Goal: Information Seeking & Learning: Learn about a topic

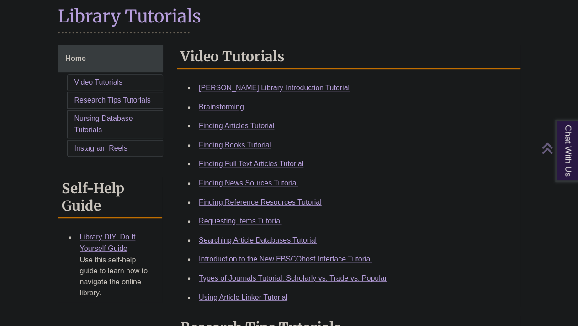
scroll to position [213, 0]
click at [248, 144] on link "Finding Books Tutorial" at bounding box center [235, 144] width 72 height 8
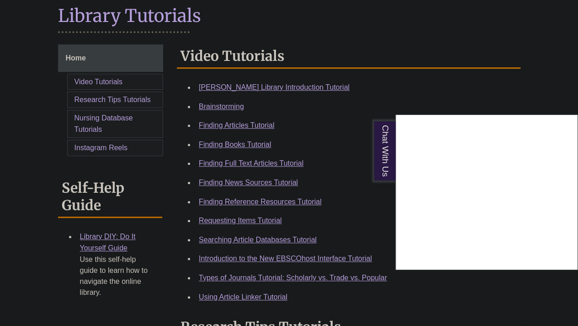
click at [237, 219] on div "Chat With Us" at bounding box center [289, 163] width 578 height 326
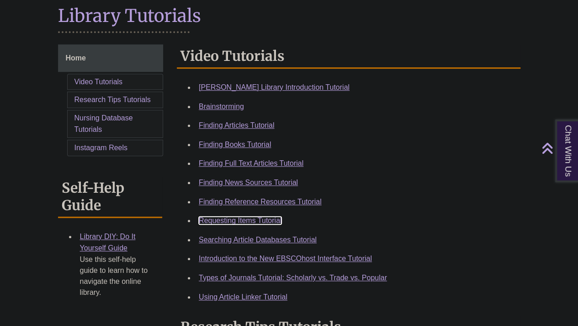
click at [254, 219] on link "Requesting Items Tutorial" at bounding box center [240, 220] width 83 height 8
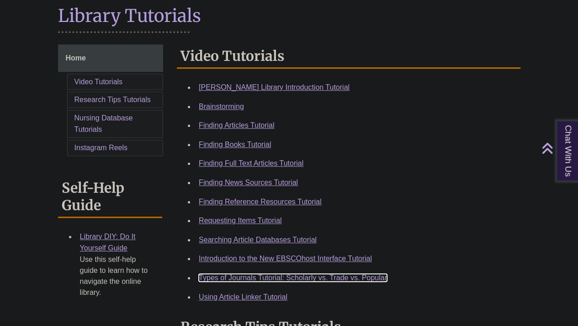
click at [312, 274] on link "Types of Journals Tutorial: Scholarly vs. Trade vs. Popular" at bounding box center [293, 277] width 188 height 8
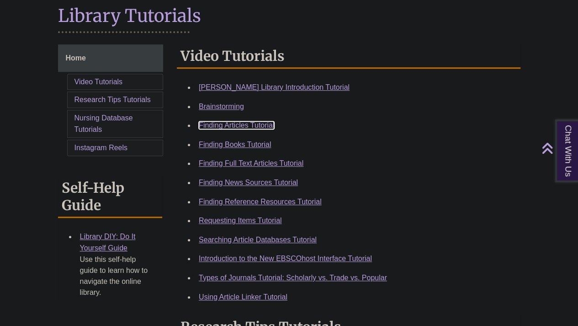
click at [236, 122] on link "Finding Articles Tutorial" at bounding box center [236, 125] width 75 height 8
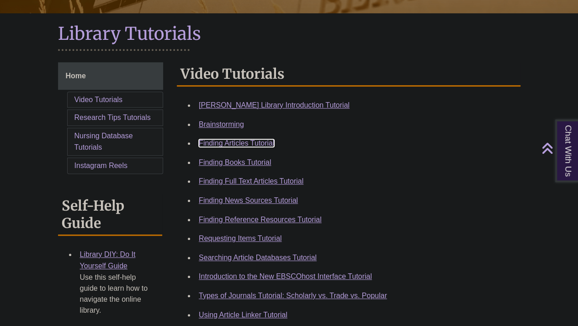
scroll to position [225, 0]
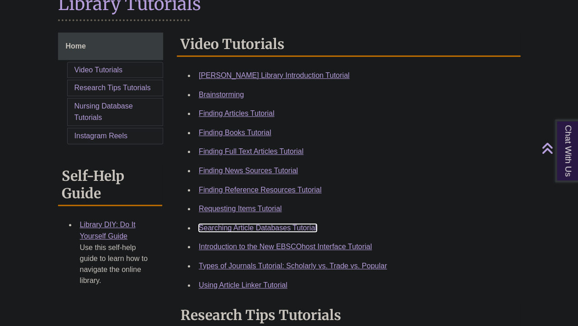
click at [276, 225] on link "Searching Article Databases Tutorial" at bounding box center [258, 228] width 118 height 8
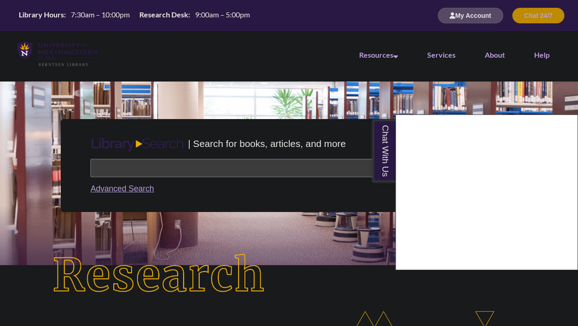
click at [226, 165] on div "Chat With Us" at bounding box center [289, 163] width 578 height 326
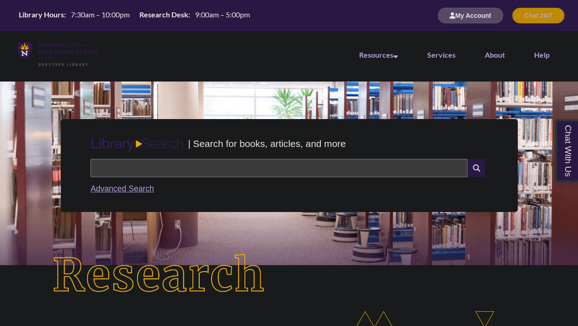
click at [230, 171] on input "text" at bounding box center [279, 168] width 377 height 18
type input "**********"
click at [239, 167] on input "text" at bounding box center [279, 168] width 377 height 18
click at [230, 171] on input "text" at bounding box center [279, 168] width 377 height 18
drag, startPoint x: 220, startPoint y: 167, endPoint x: 145, endPoint y: 158, distance: 75.1
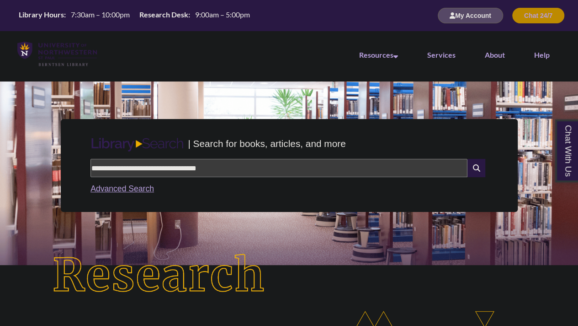
click at [145, 158] on div "**********" at bounding box center [289, 176] width 405 height 43
type input "**********"
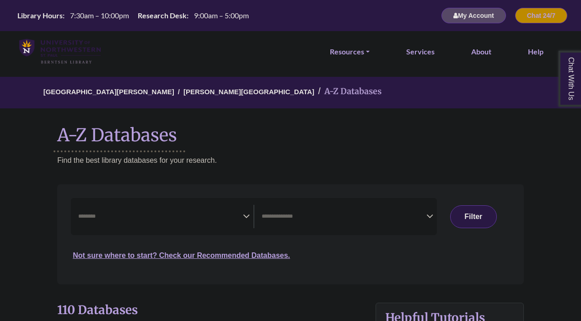
select select "Database Subject Filter"
select select "Database Types Filter"
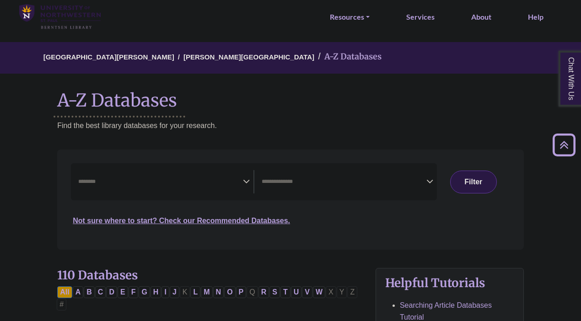
scroll to position [32, 0]
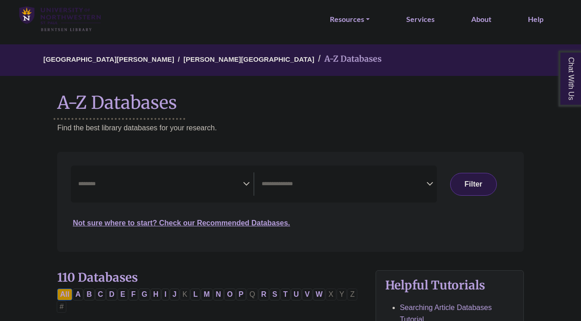
click at [246, 183] on icon "Search filters" at bounding box center [246, 183] width 7 height 14
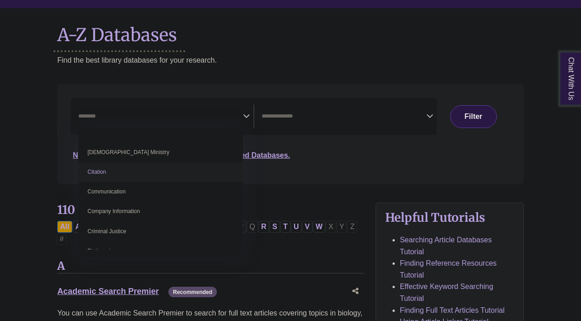
scroll to position [133, 0]
select select "*****"
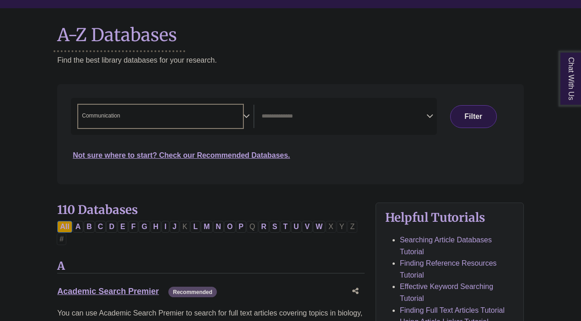
scroll to position [81, 0]
click at [430, 119] on icon "Search filters" at bounding box center [429, 115] width 7 height 14
click at [211, 187] on div "**********" at bounding box center [290, 140] width 477 height 113
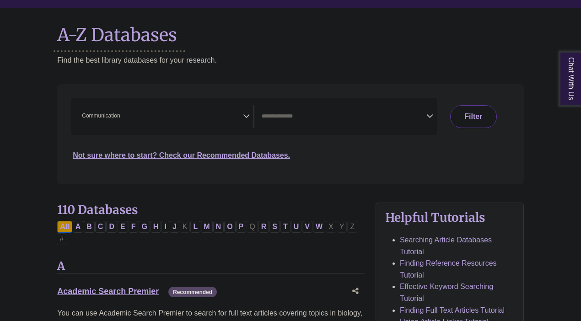
click at [465, 120] on button "Filter" at bounding box center [473, 116] width 47 height 23
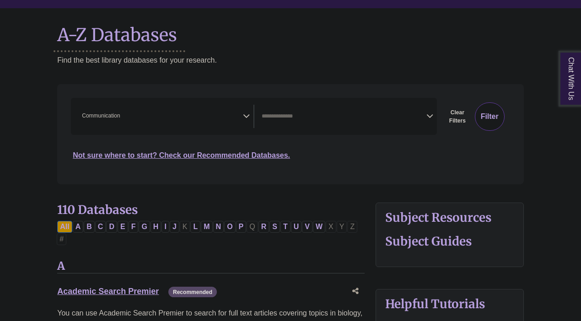
select select "Database Types Filter"
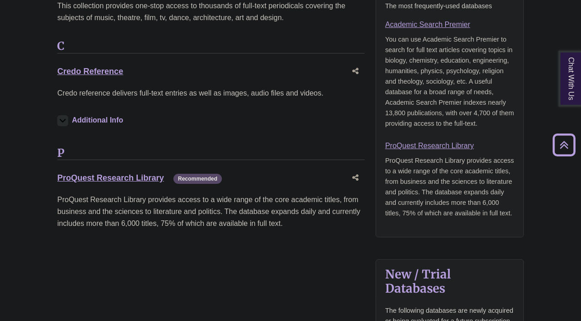
scroll to position [708, 0]
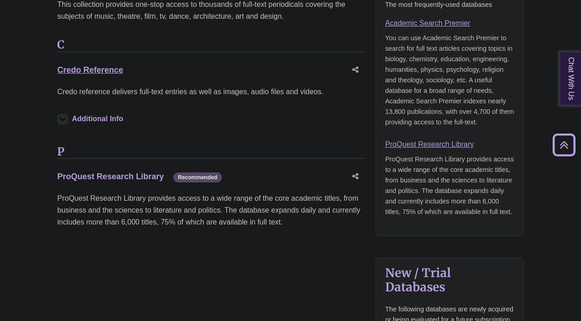
click at [132, 172] on link "ProQuest Research Library This link opens in a new window" at bounding box center [110, 176] width 107 height 9
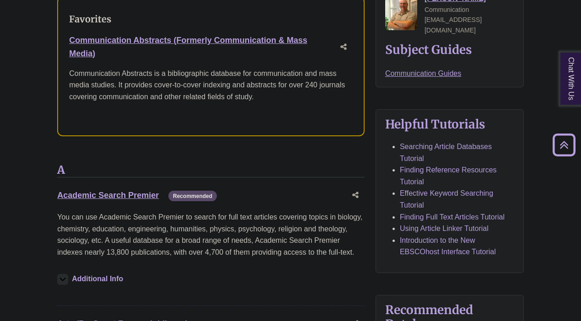
scroll to position [0, 0]
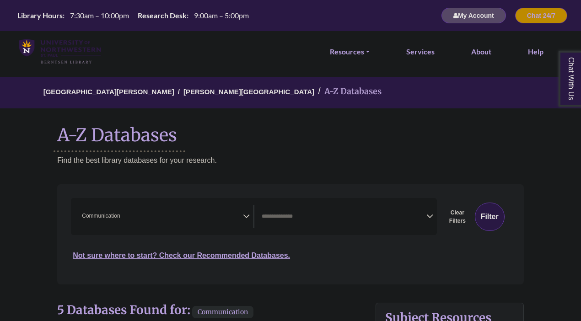
click at [240, 221] on span "× Communication" at bounding box center [160, 216] width 165 height 23
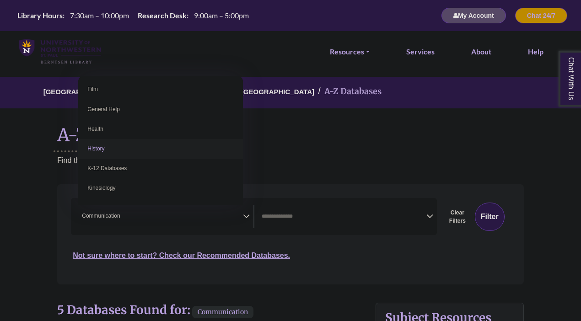
scroll to position [373, 0]
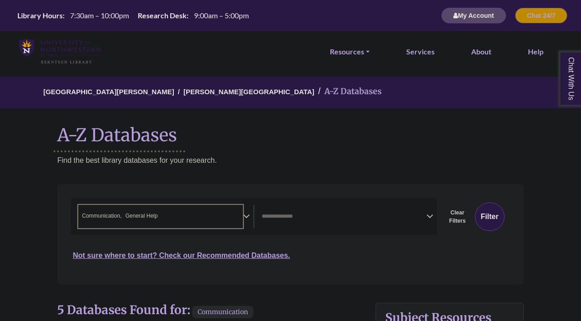
click at [123, 212] on li "× General Help" at bounding box center [140, 216] width 36 height 9
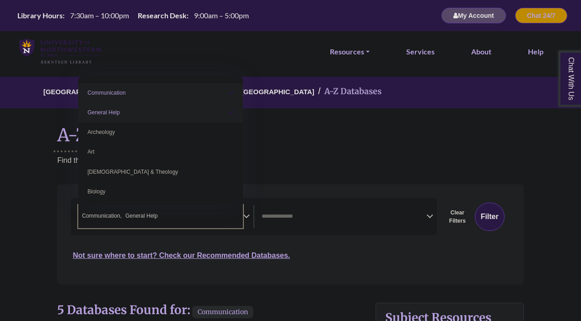
click at [123, 216] on li "× General Help" at bounding box center [140, 216] width 36 height 9
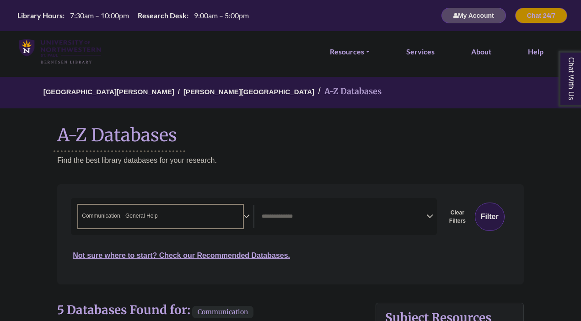
click at [123, 216] on li "× General Help" at bounding box center [140, 216] width 36 height 9
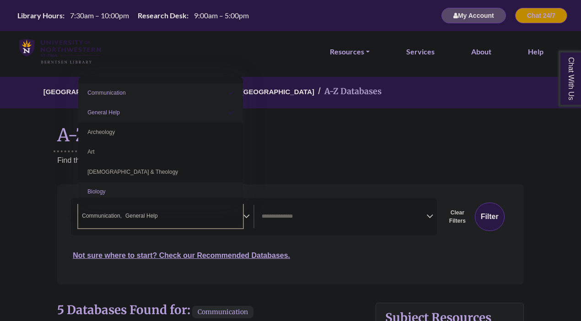
click at [243, 227] on div "**********" at bounding box center [165, 216] width 175 height 23
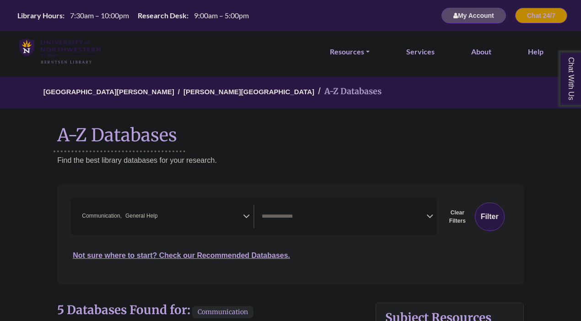
click at [244, 218] on icon "Search filters" at bounding box center [246, 215] width 7 height 14
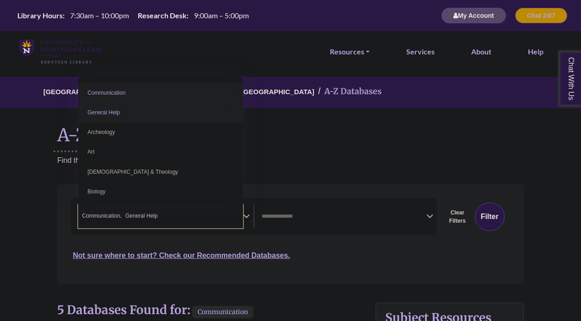
select select "*****"
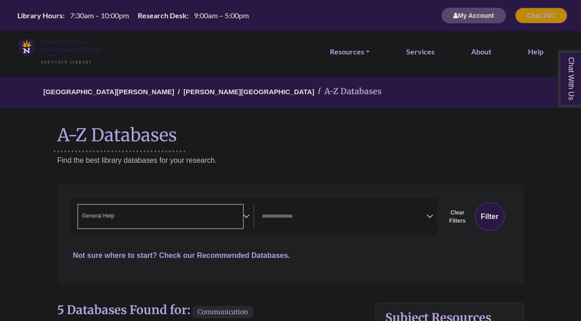
click at [262, 256] on link "Not sure where to start? Check our Recommended Databases." at bounding box center [181, 256] width 217 height 8
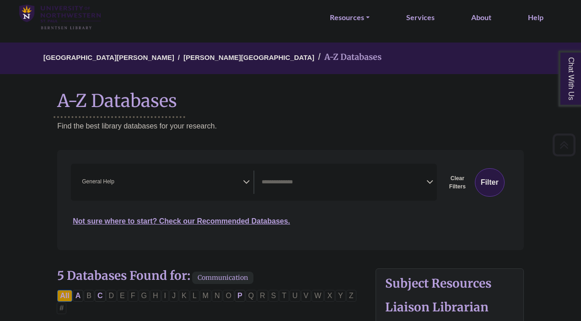
scroll to position [31, 0]
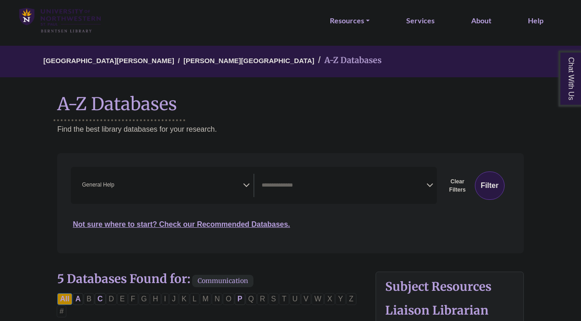
click at [243, 187] on icon "Search filters" at bounding box center [246, 184] width 7 height 14
select select "Database Subject Filter"
click at [348, 189] on textarea "Search" at bounding box center [344, 185] width 165 height 7
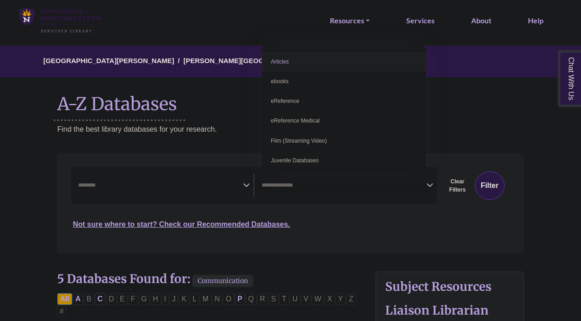
select select "*****"
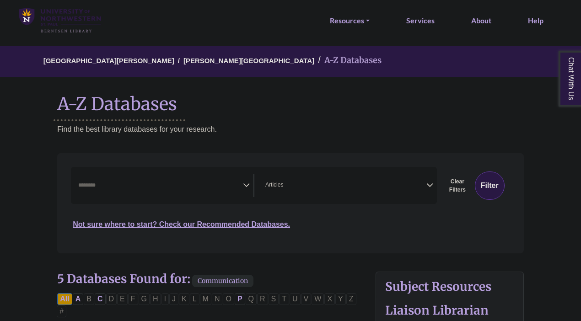
click at [244, 185] on icon "Search filters" at bounding box center [246, 184] width 7 height 14
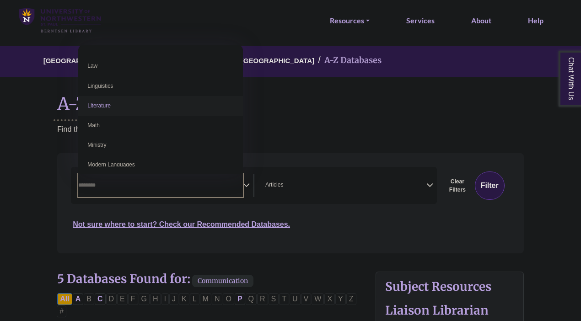
scroll to position [490, 0]
click at [295, 103] on h1 "A-Z Databases" at bounding box center [290, 100] width 466 height 28
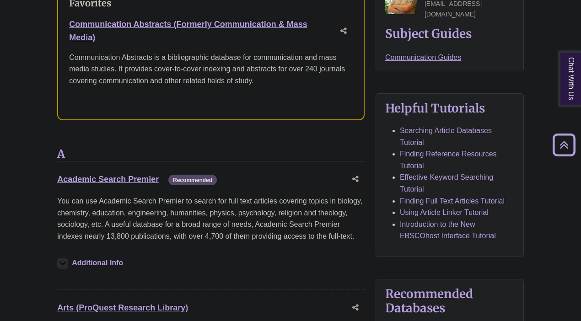
scroll to position [383, 0]
click at [125, 174] on link "Academic Search Premier This link opens in a new window" at bounding box center [108, 178] width 102 height 9
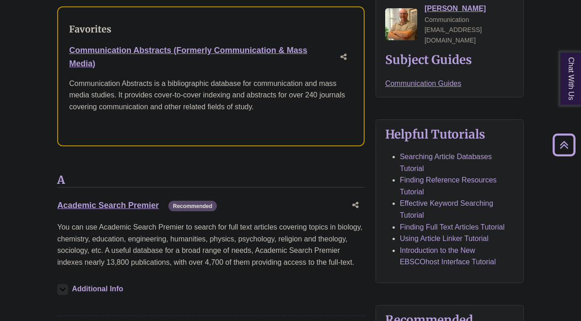
scroll to position [368, 0]
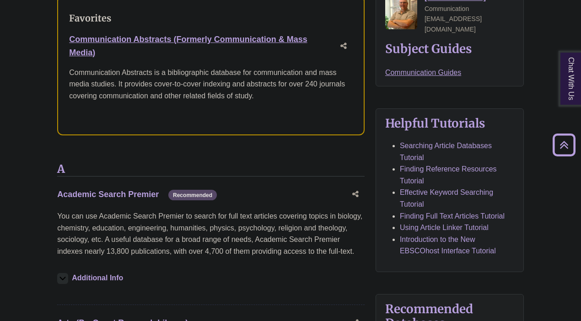
click at [140, 190] on link "Academic Search Premier This link opens in a new window" at bounding box center [108, 194] width 102 height 9
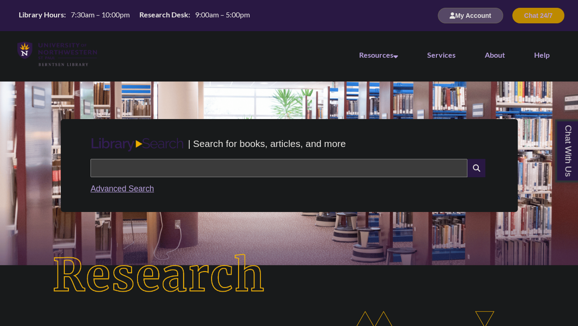
click at [229, 167] on input "text" at bounding box center [279, 168] width 377 height 18
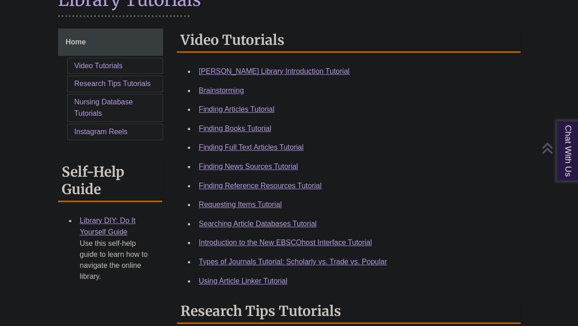
scroll to position [238, 0]
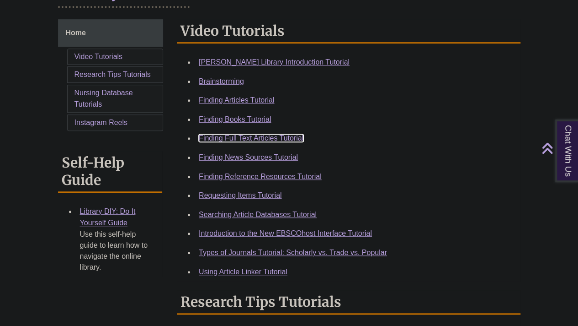
click at [258, 137] on link "Finding Full Text Articles Tutorial" at bounding box center [251, 138] width 105 height 8
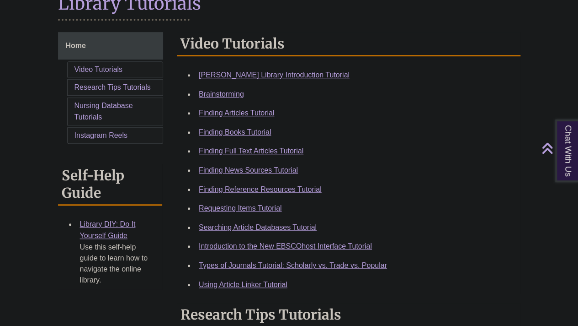
scroll to position [225, 0]
click at [249, 285] on link "Using Article Linker Tutorial" at bounding box center [243, 284] width 89 height 8
